Goal: Task Accomplishment & Management: Use online tool/utility

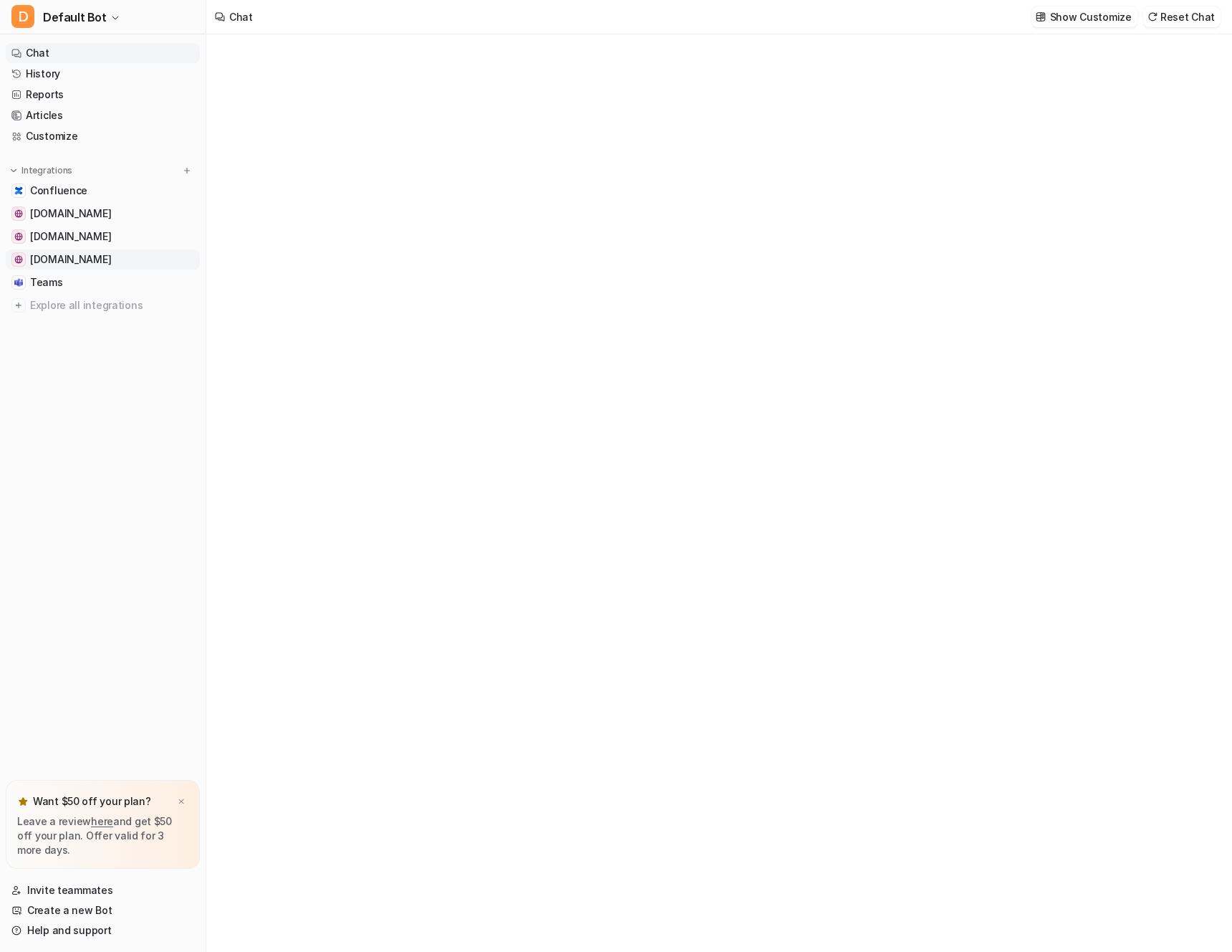
type textarea "**********"
click at [18, 264] on div at bounding box center [18, 259] width 15 height 15
click at [1099, 52] on button "Delete selected" at bounding box center [1069, 52] width 102 height 20
drag, startPoint x: 249, startPoint y: 357, endPoint x: 96, endPoint y: 322, distance: 157.0
click at [215, 348] on div "[DOMAIN_NAME] Add website Links [URL][DOMAIN_NAME] Deleting..." at bounding box center [616, 476] width 1232 height 952
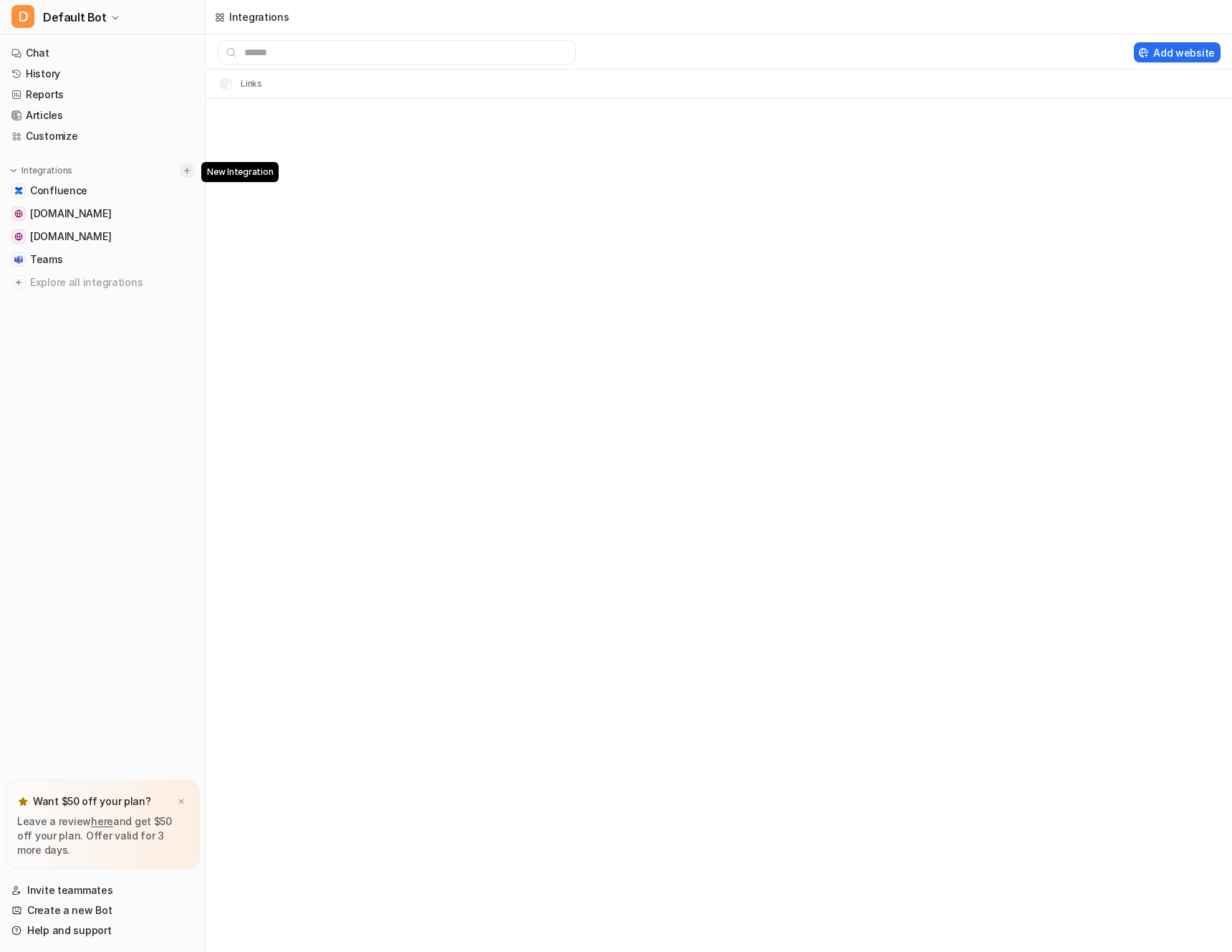
click at [182, 173] on img at bounding box center [187, 170] width 10 height 10
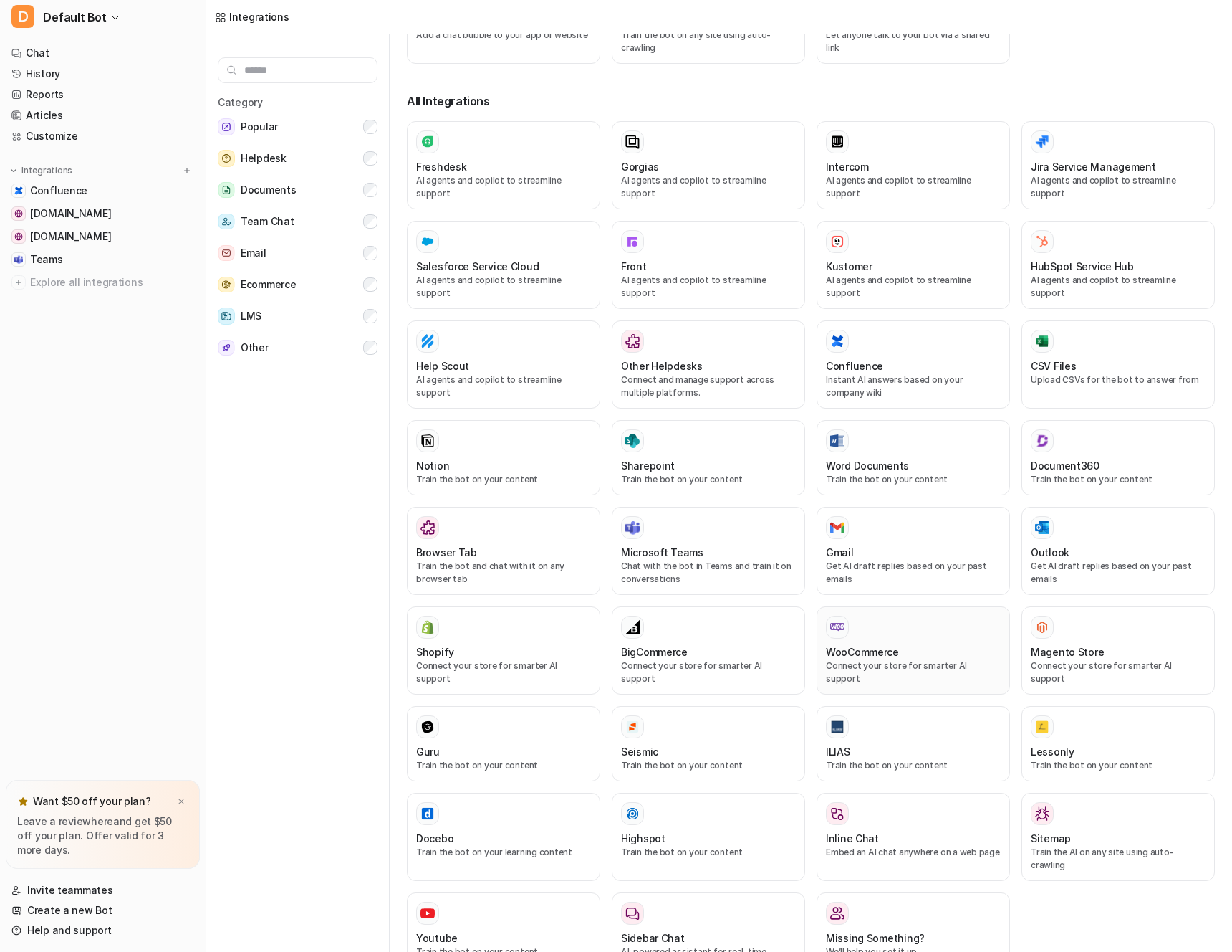
scroll to position [1, 0]
click at [905, 643] on div "WooCommerce" at bounding box center [914, 650] width 175 height 15
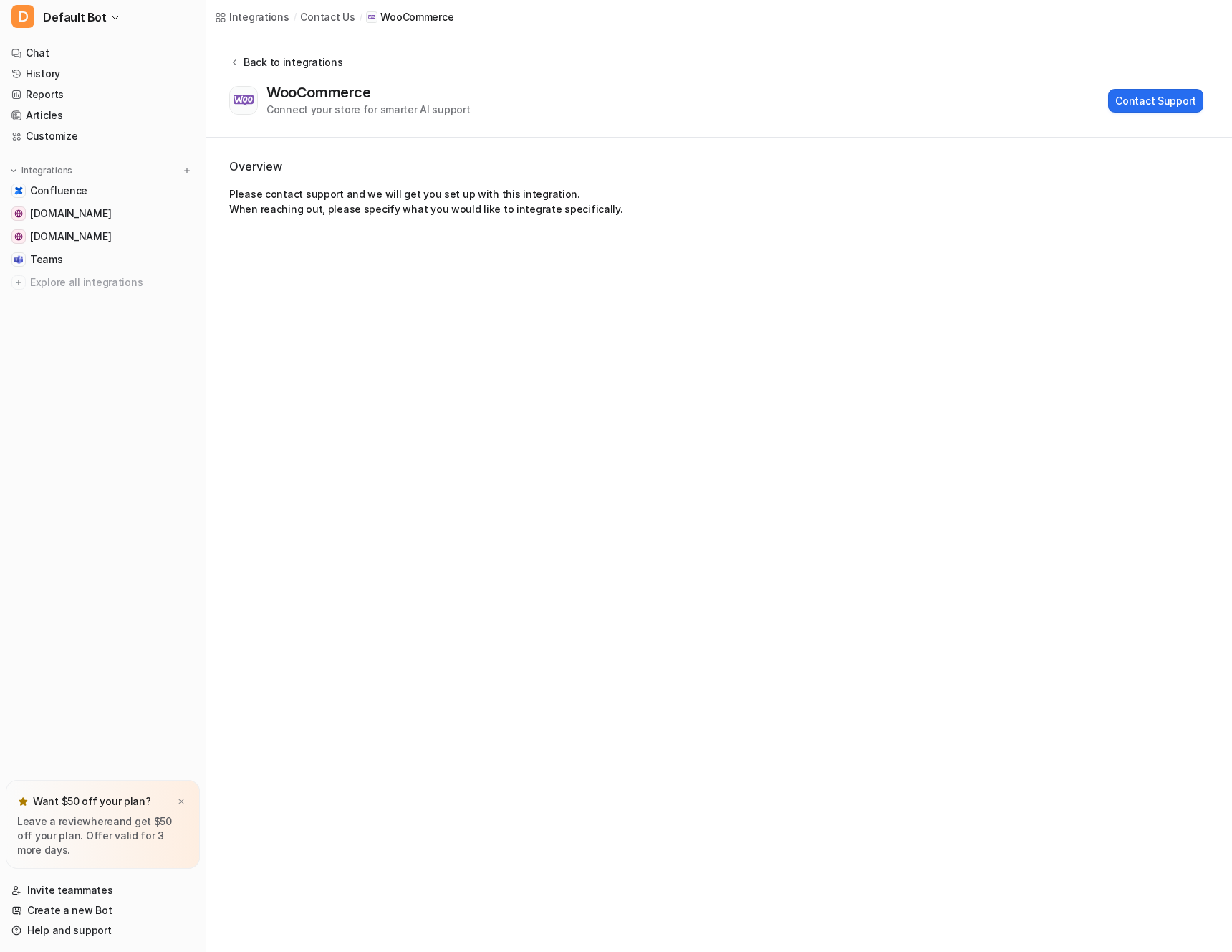
click at [237, 58] on icon at bounding box center [235, 61] width 10 height 11
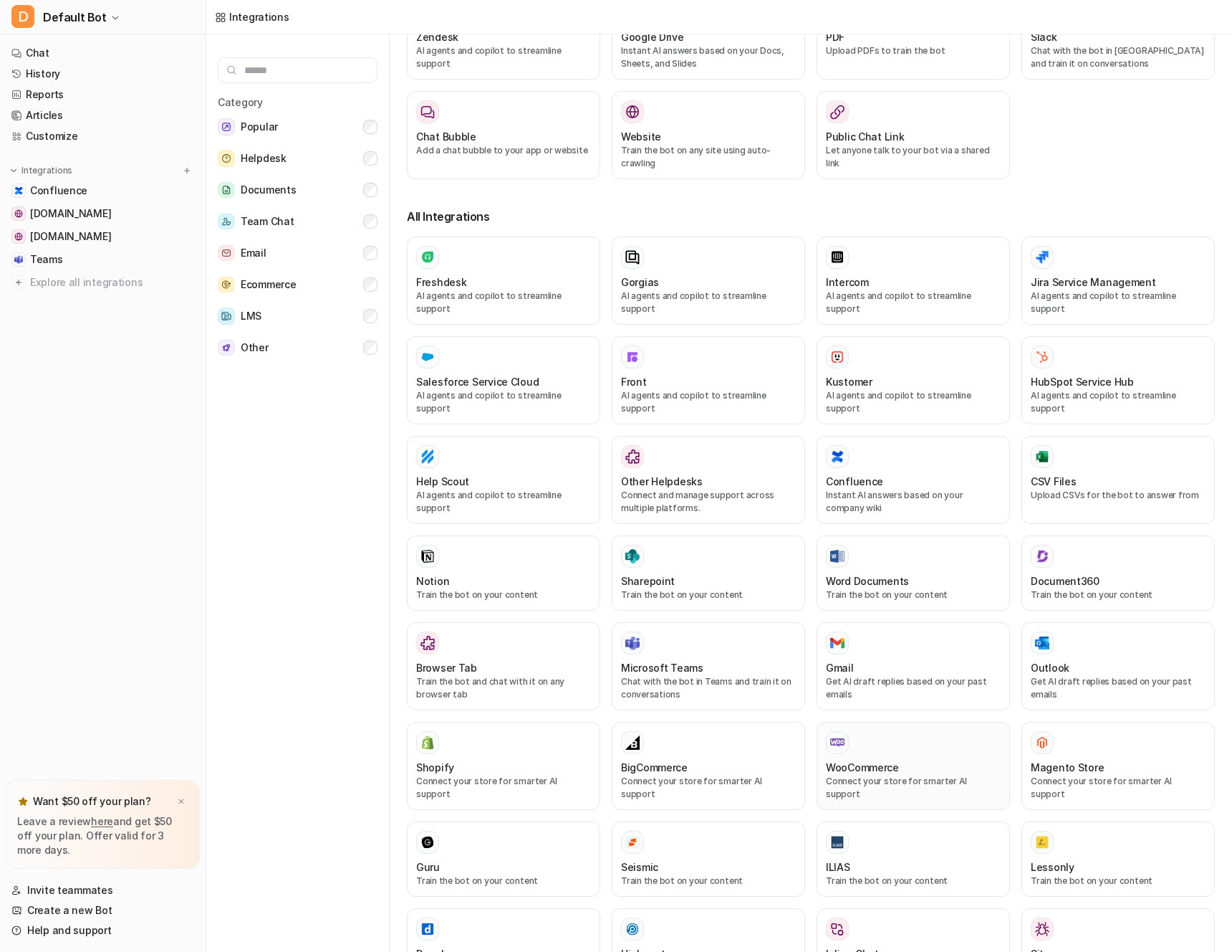
scroll to position [205, 0]
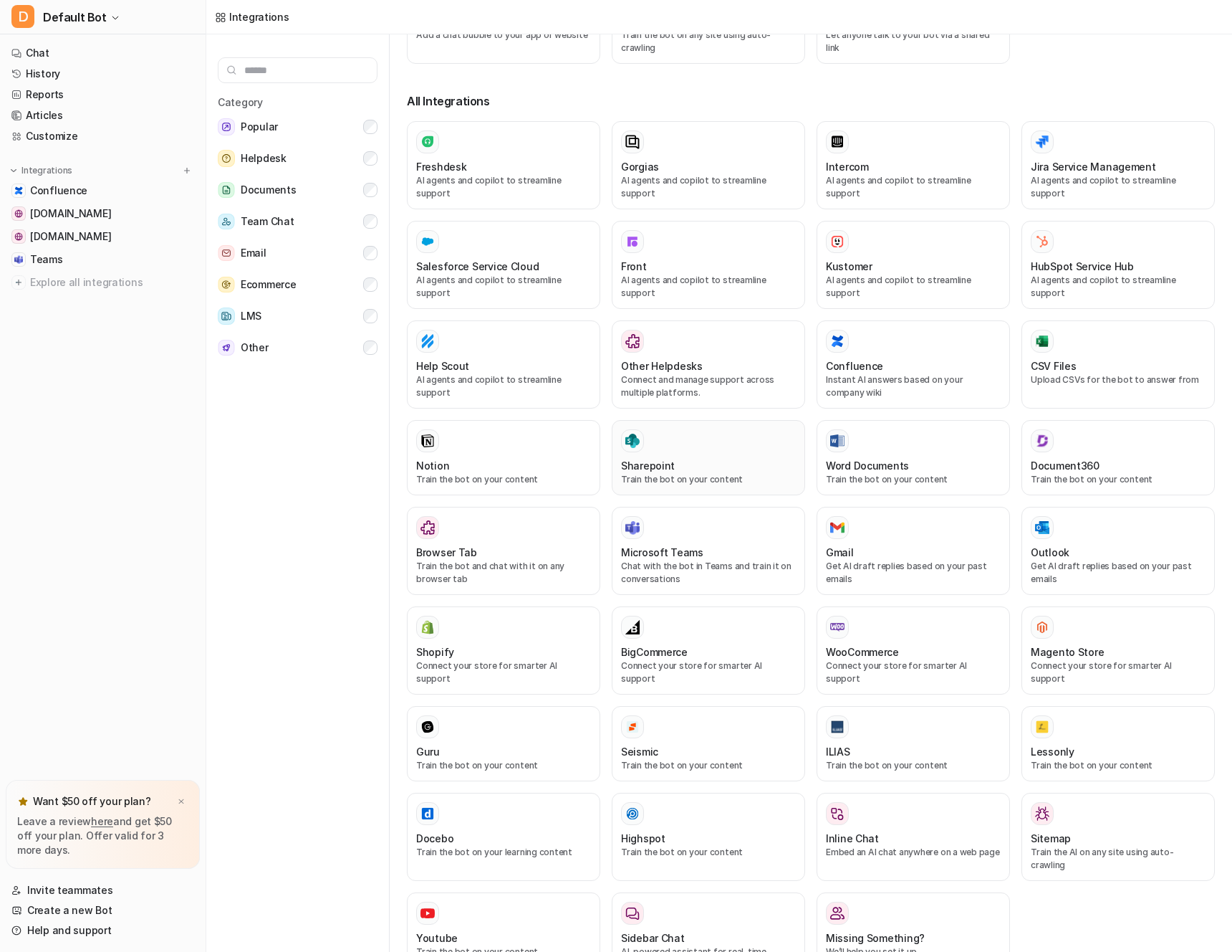
click at [700, 429] on div at bounding box center [708, 441] width 175 height 23
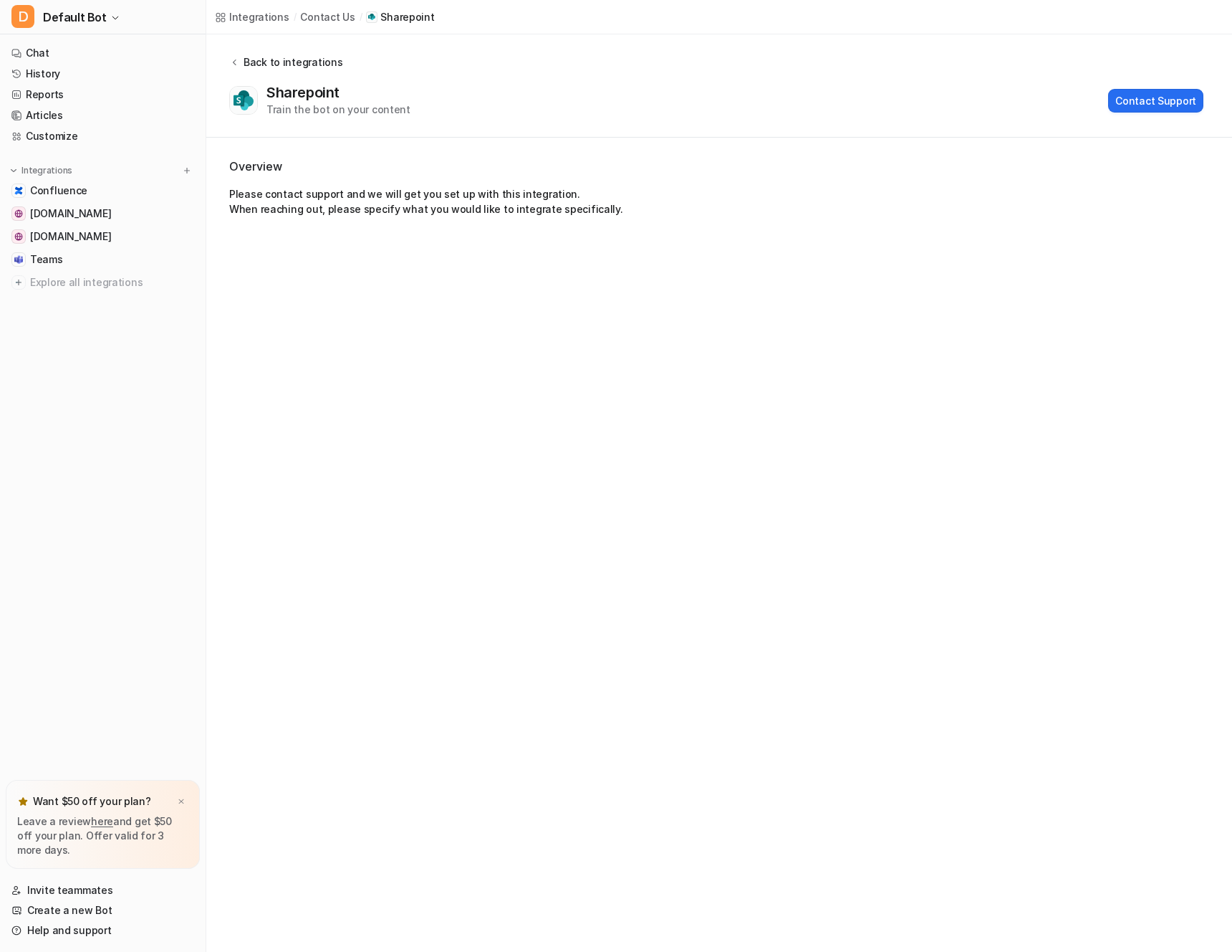
click at [243, 64] on div "Back to integrations" at bounding box center [291, 61] width 103 height 15
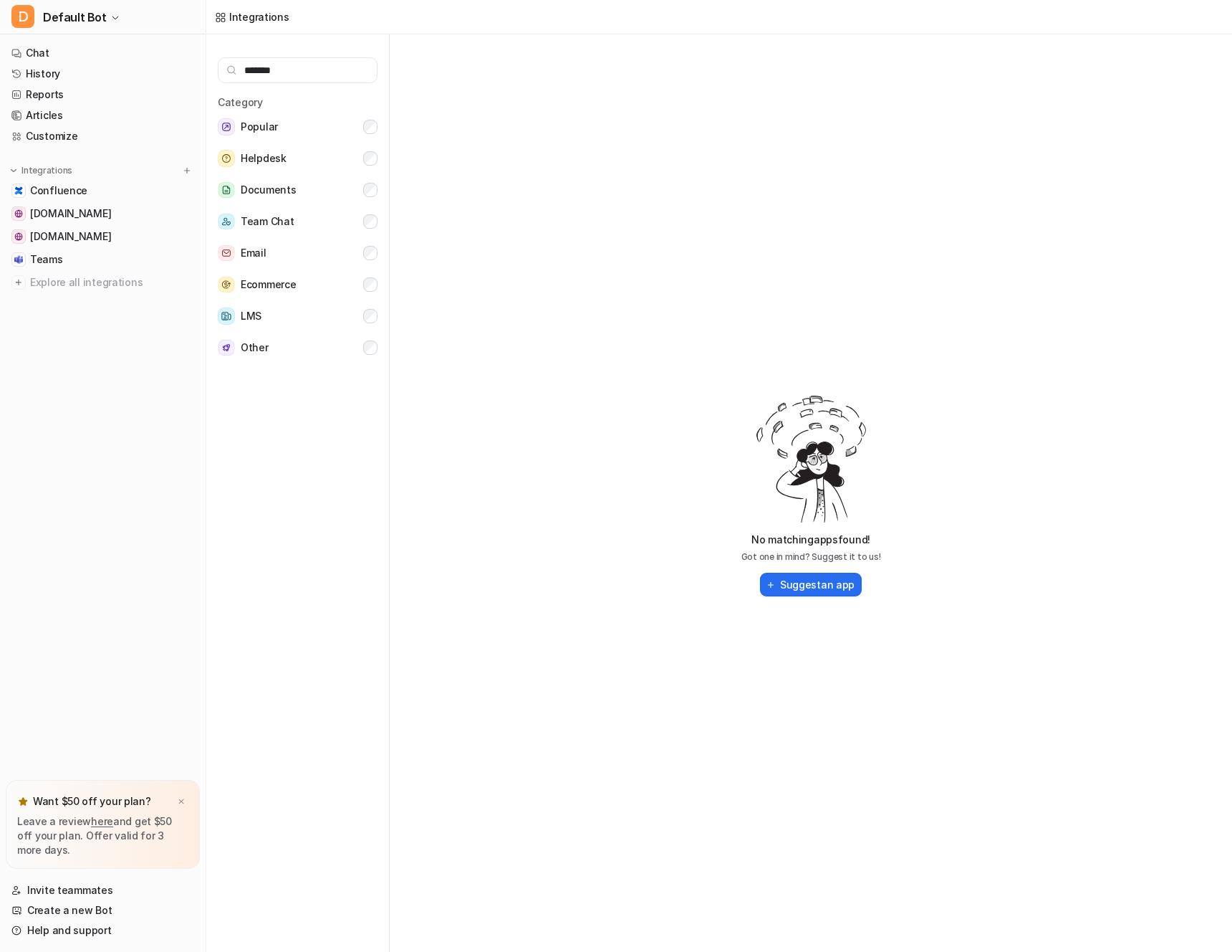
type input "********"
click at [291, 71] on input "********" at bounding box center [298, 70] width 160 height 26
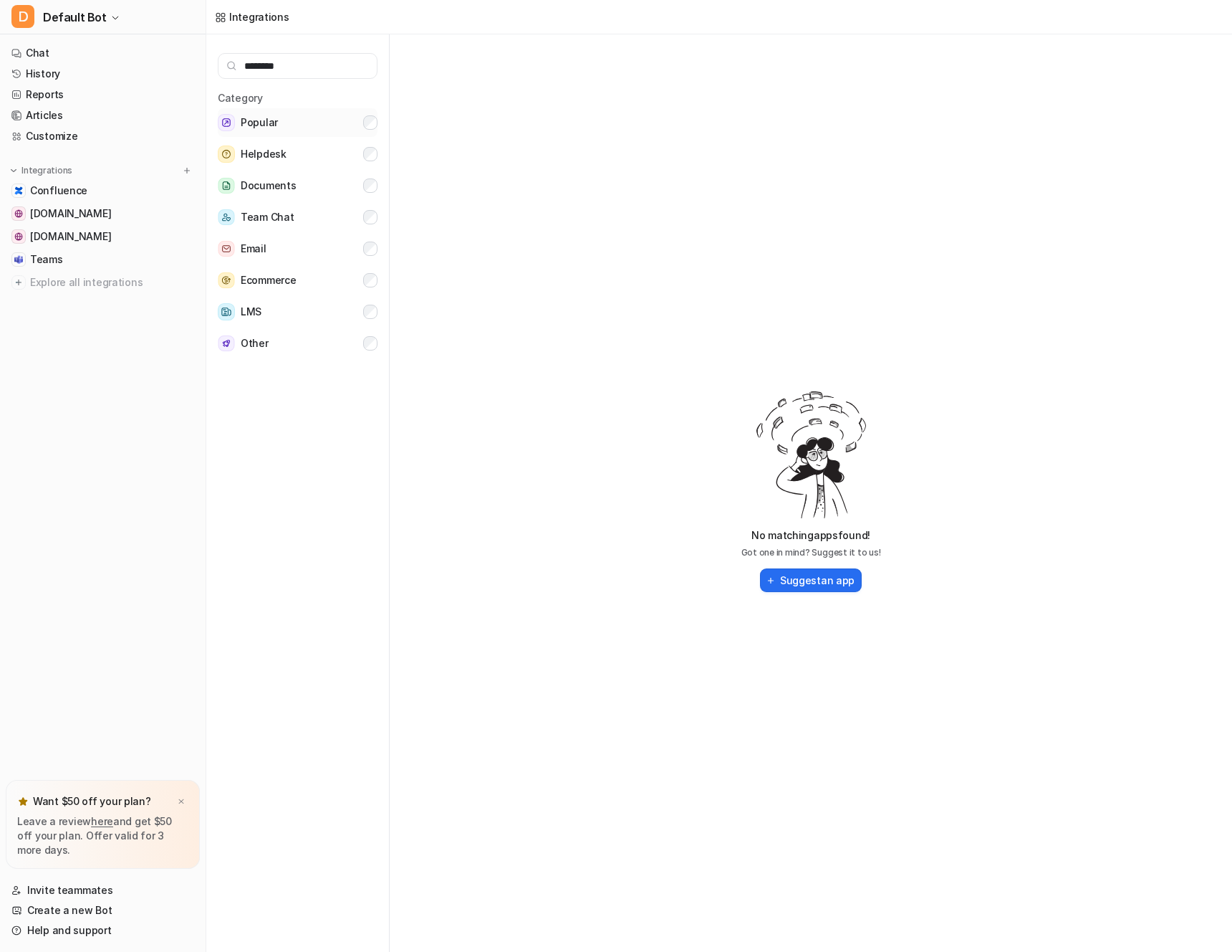
scroll to position [6, 0]
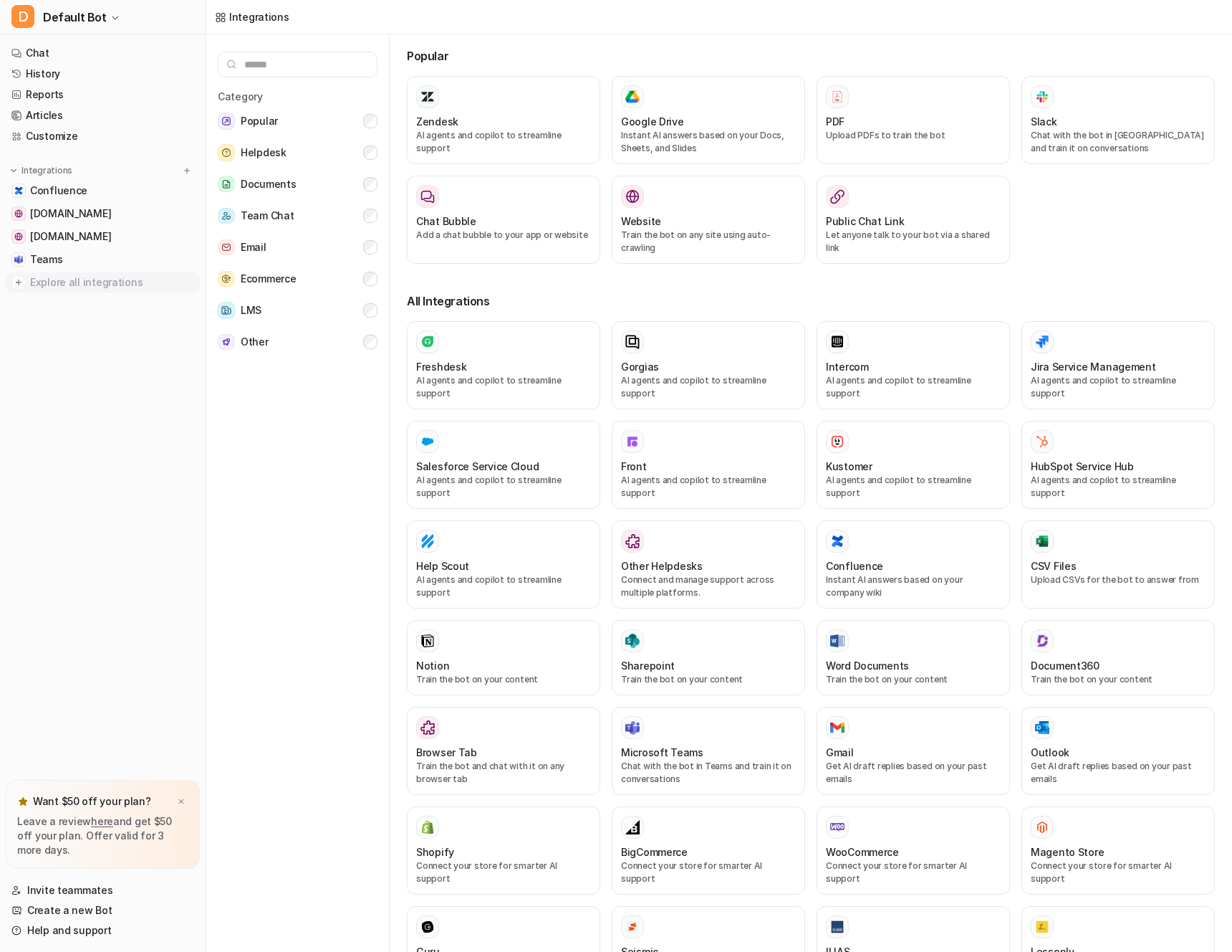
click at [116, 273] on span "Explore all integrations" at bounding box center [112, 282] width 164 height 23
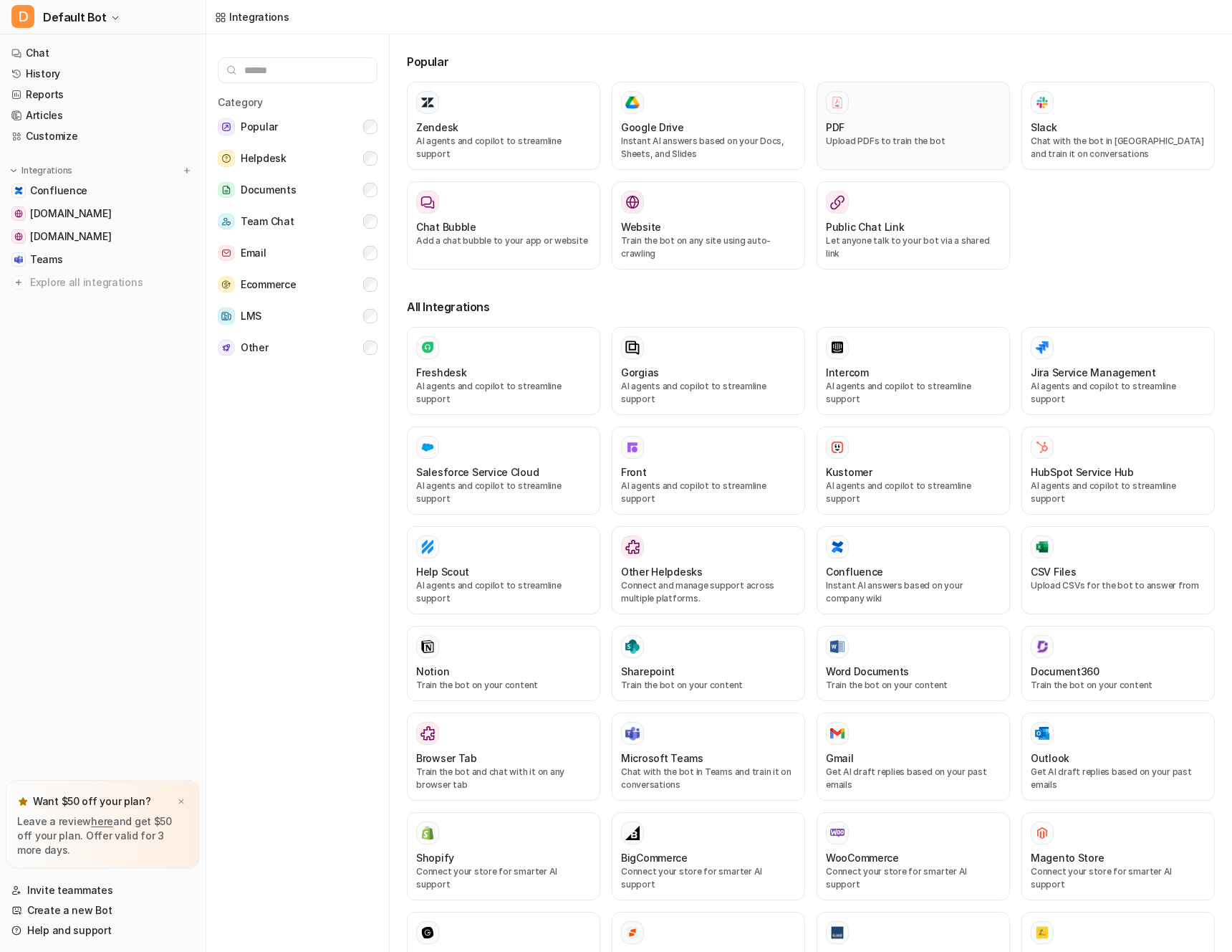
click at [934, 104] on div at bounding box center [914, 103] width 175 height 23
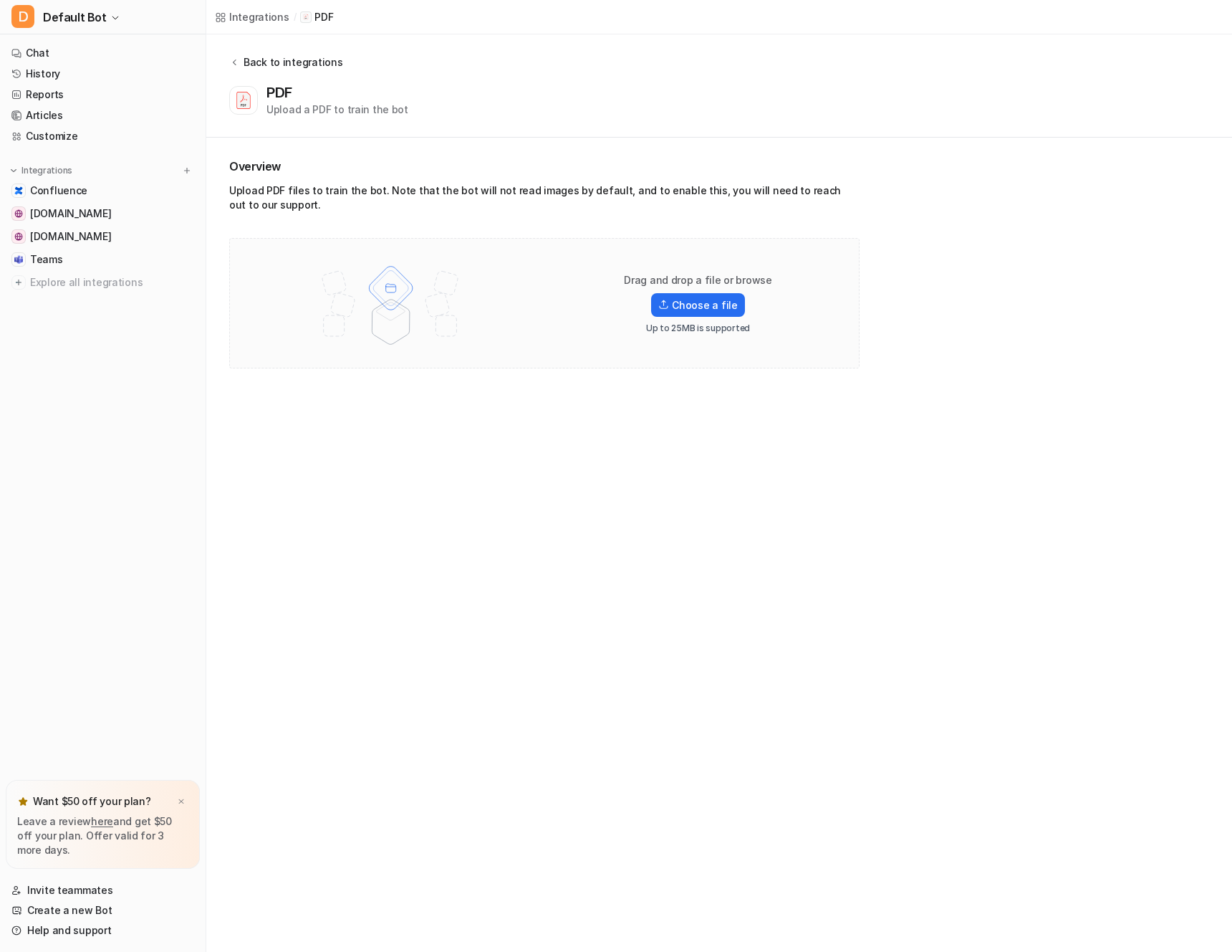
click at [277, 55] on div "Back to integrations" at bounding box center [291, 61] width 103 height 15
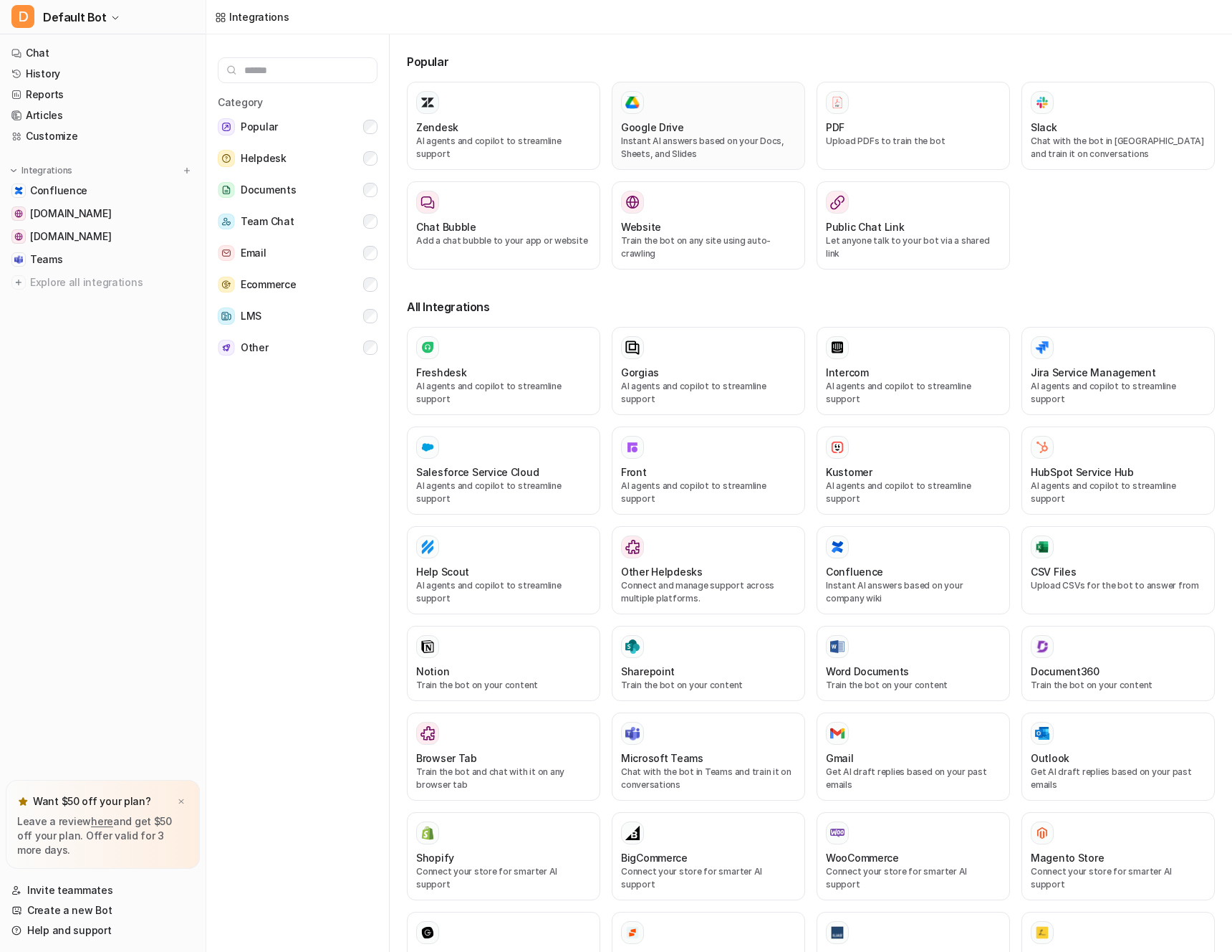
click at [657, 114] on div "Google Drive Instant AI answers based on your Docs, Sheets, and Slides" at bounding box center [708, 126] width 175 height 69
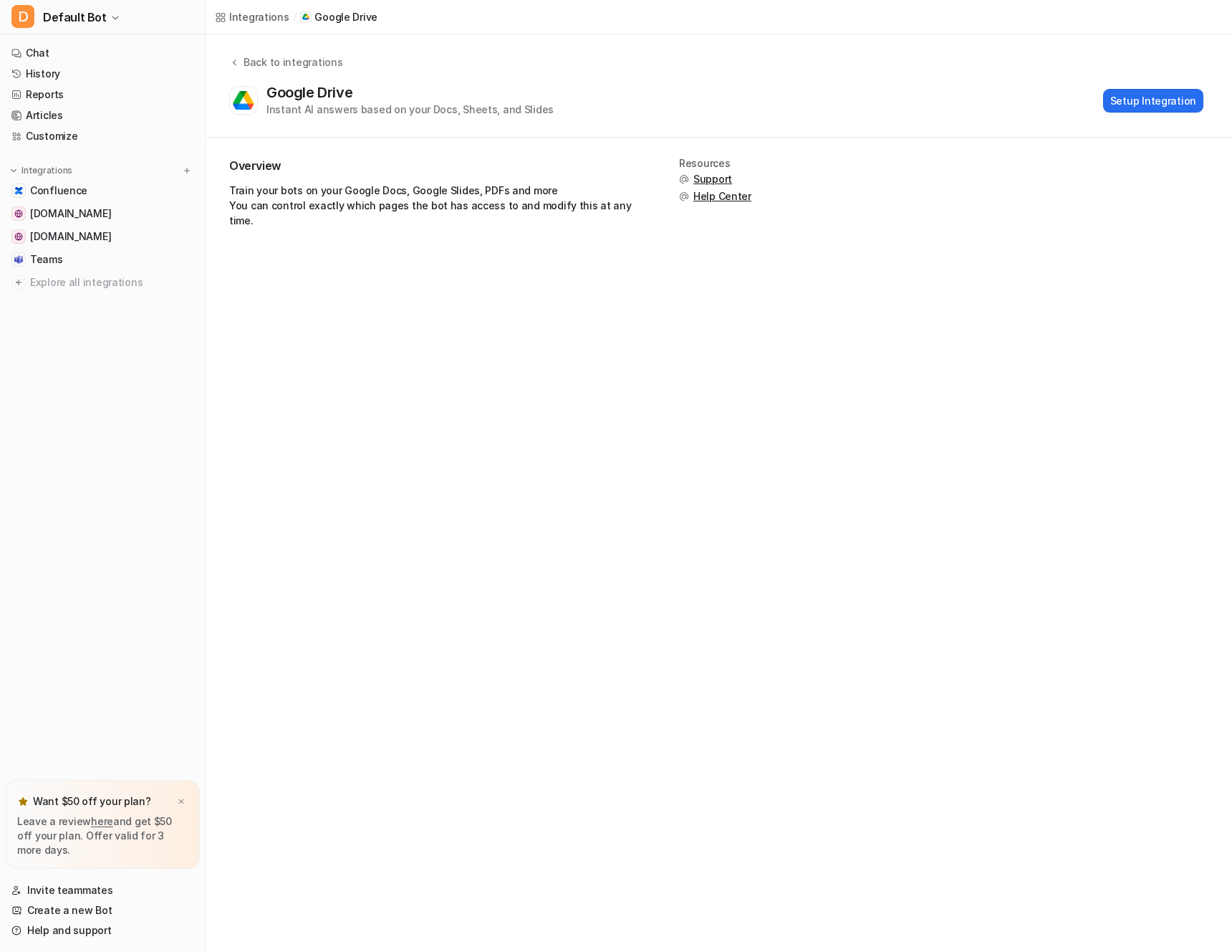
drag, startPoint x: 337, startPoint y: 186, endPoint x: 466, endPoint y: 196, distance: 129.4
click at [466, 196] on p "Train your bots on your Google Docs, Google Slides, PDFs and more You can contr…" at bounding box center [437, 205] width 416 height 45
drag, startPoint x: 510, startPoint y: 212, endPoint x: 391, endPoint y: 197, distance: 119.9
click at [391, 197] on p "Train your bots on your Google Docs, Google Slides, PDFs and more You can contr…" at bounding box center [437, 205] width 416 height 45
click at [394, 195] on p "Train your bots on your Google Docs, Google Slides, PDFs and more You can contr…" at bounding box center [437, 205] width 416 height 45
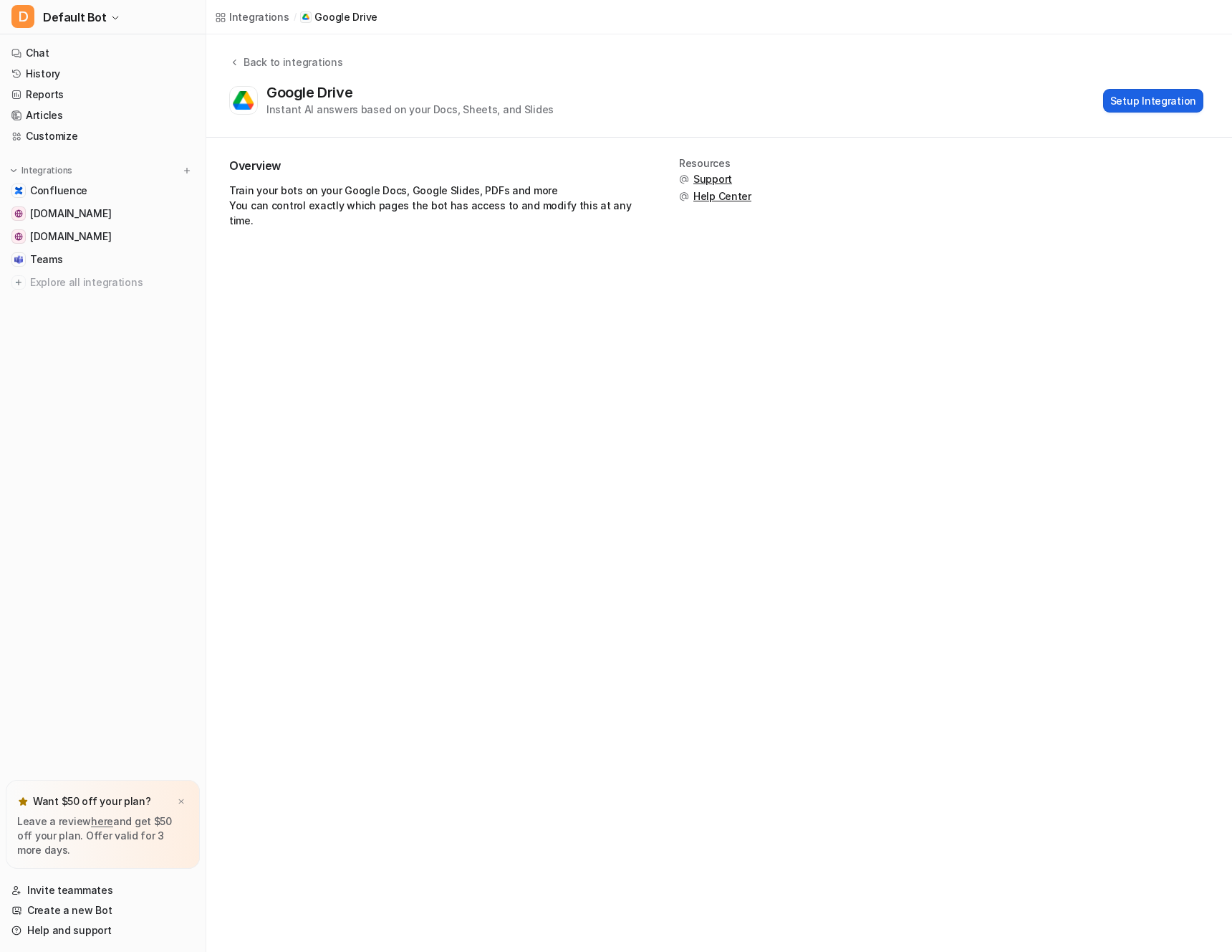
click at [1170, 104] on button "Setup Integration" at bounding box center [1153, 100] width 100 height 23
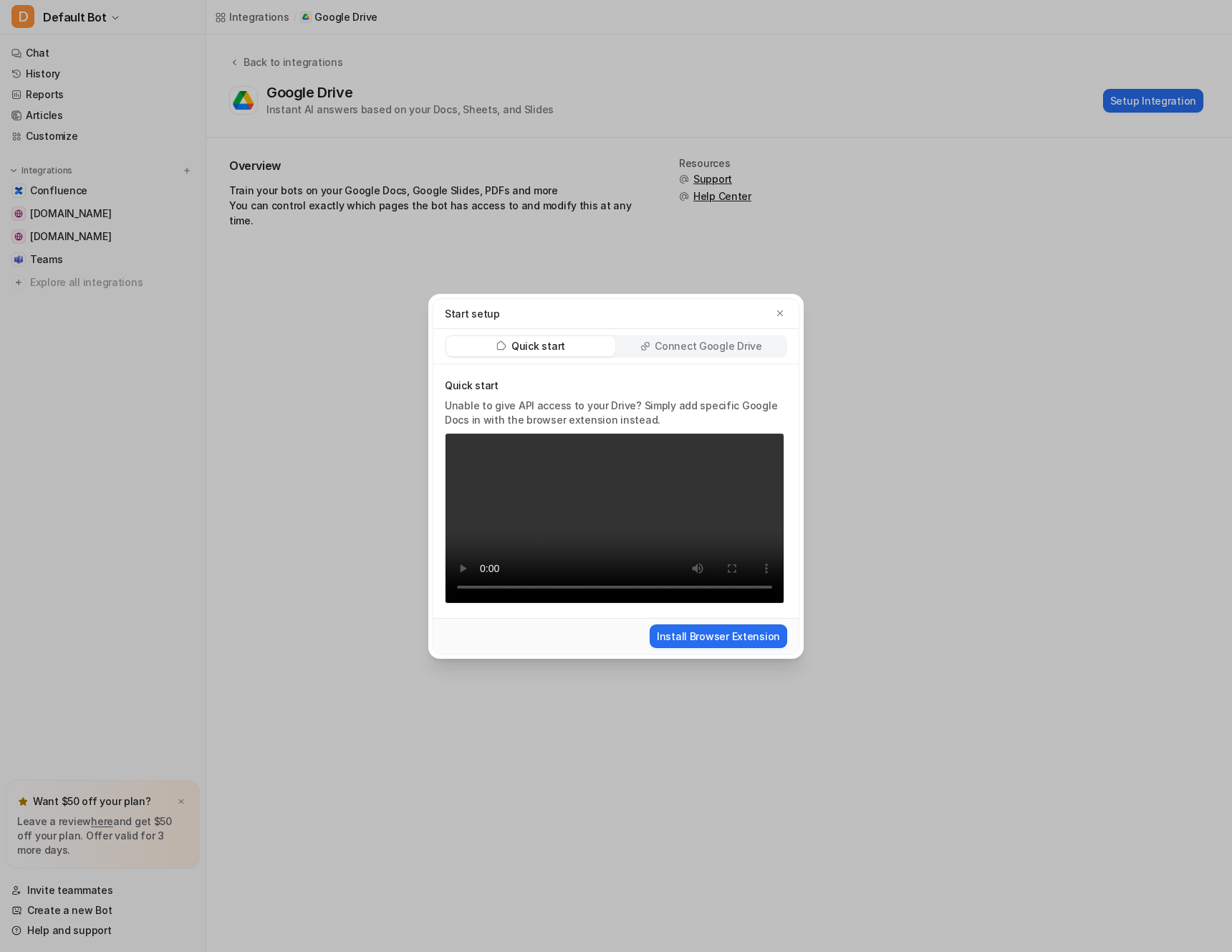
click at [718, 339] on p "Connect Google Drive" at bounding box center [708, 346] width 107 height 15
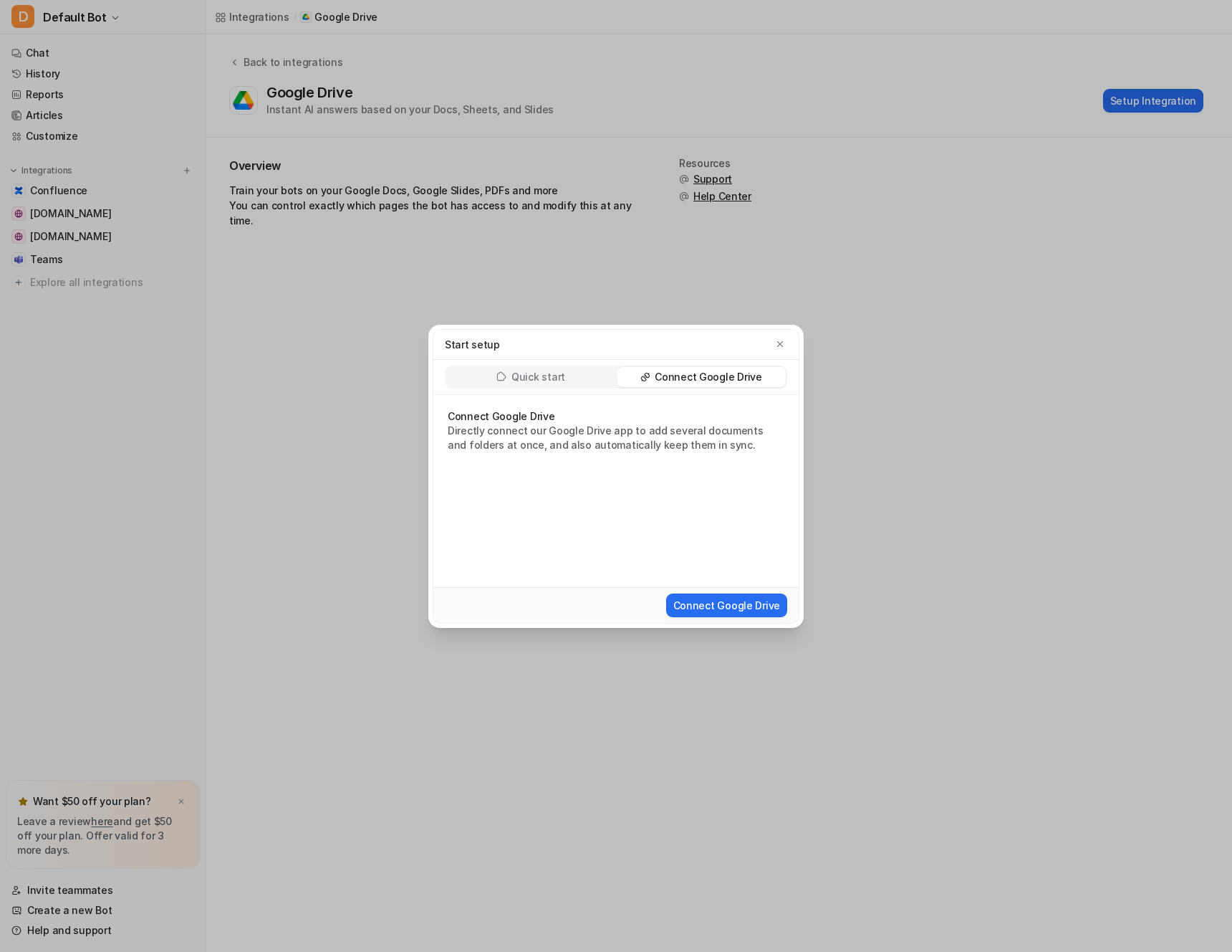
click at [786, 348] on div "Start setup" at bounding box center [616, 344] width 343 height 15
click at [264, 53] on div "Start setup Quick start Connect Google Drive Connect Google Drive Directly conn…" at bounding box center [616, 476] width 1232 height 952
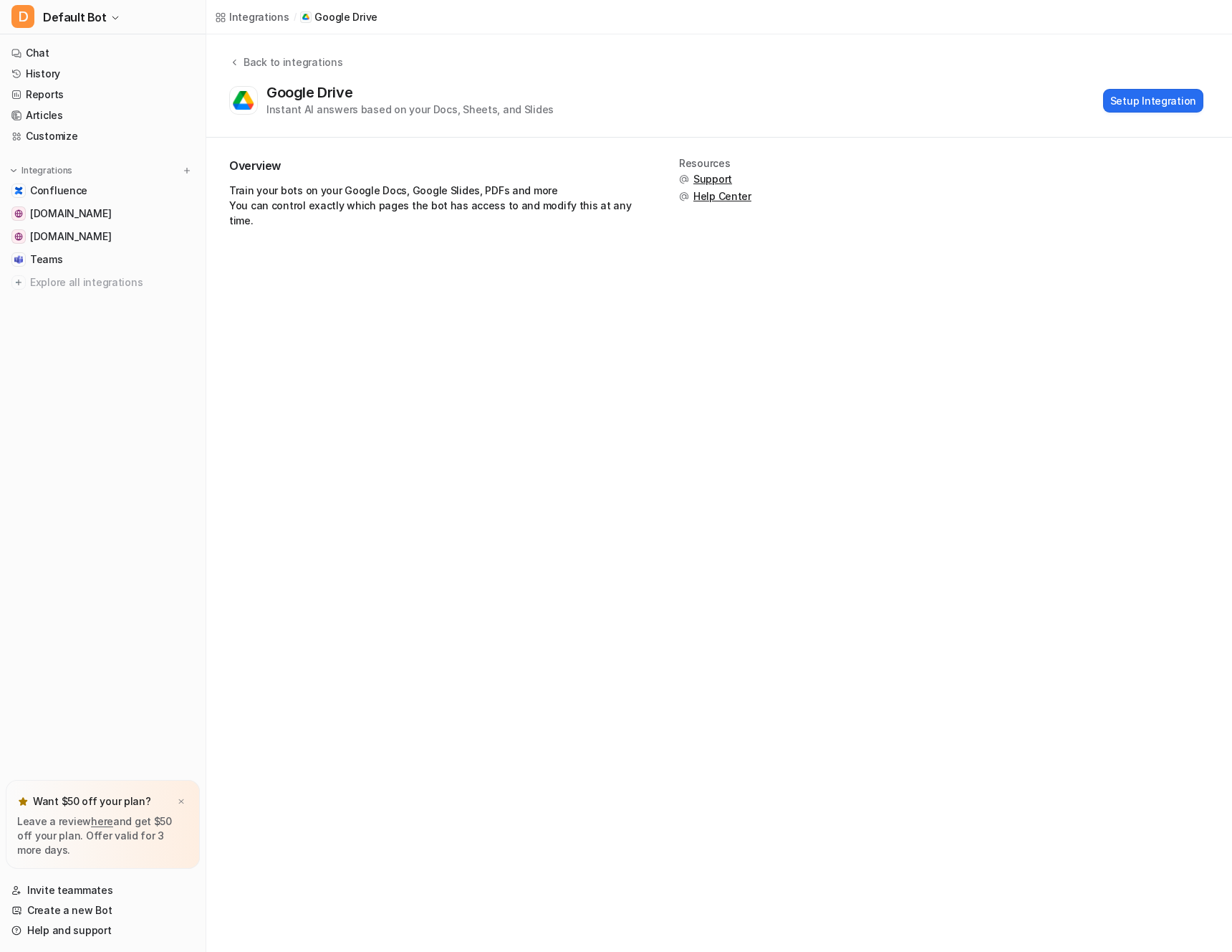
click at [267, 63] on div "Back to integrations" at bounding box center [291, 61] width 103 height 15
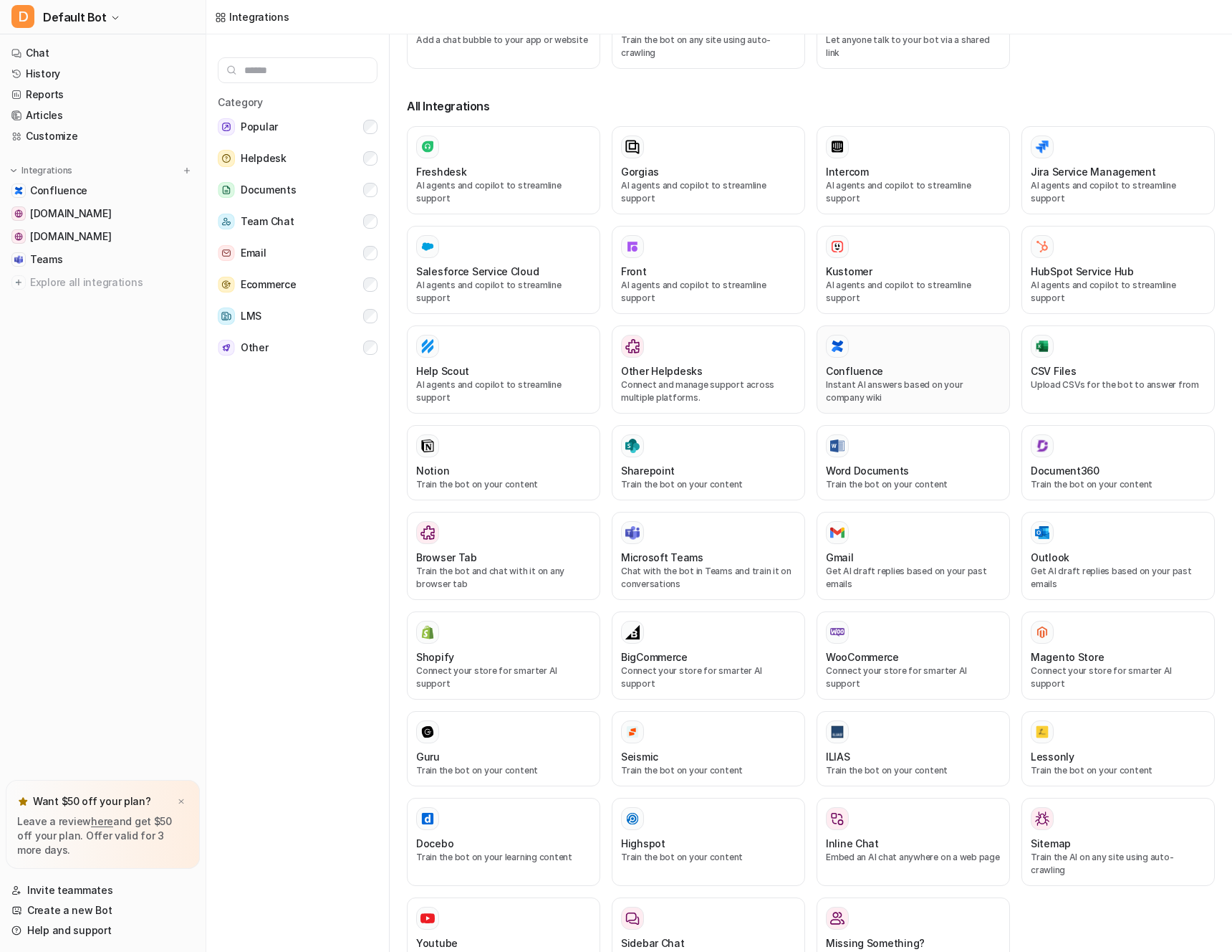
scroll to position [205, 0]
